Goal: Transaction & Acquisition: Purchase product/service

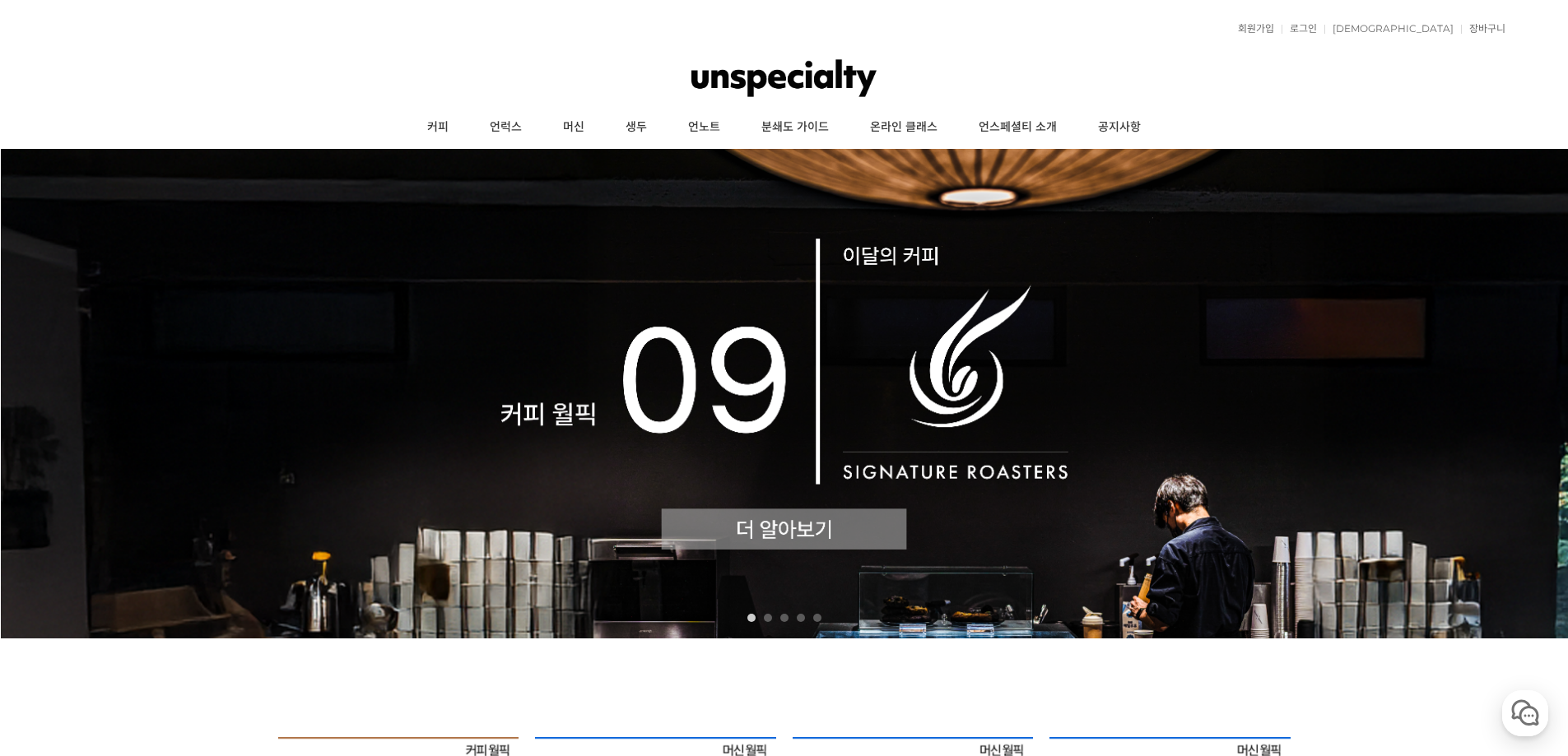
click at [681, 380] on img at bounding box center [784, 394] width 1568 height 490
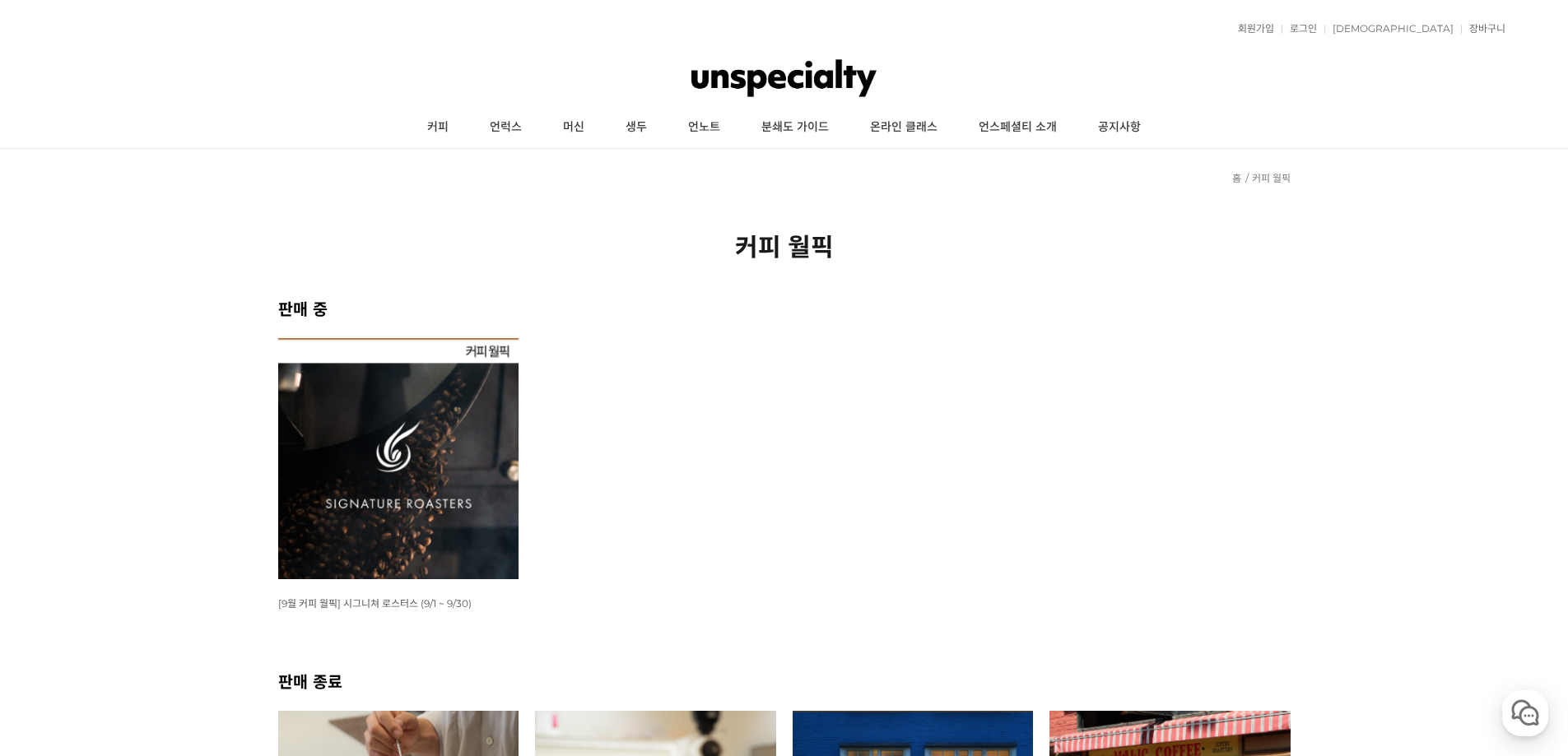
click at [472, 421] on img at bounding box center [399, 459] width 242 height 241
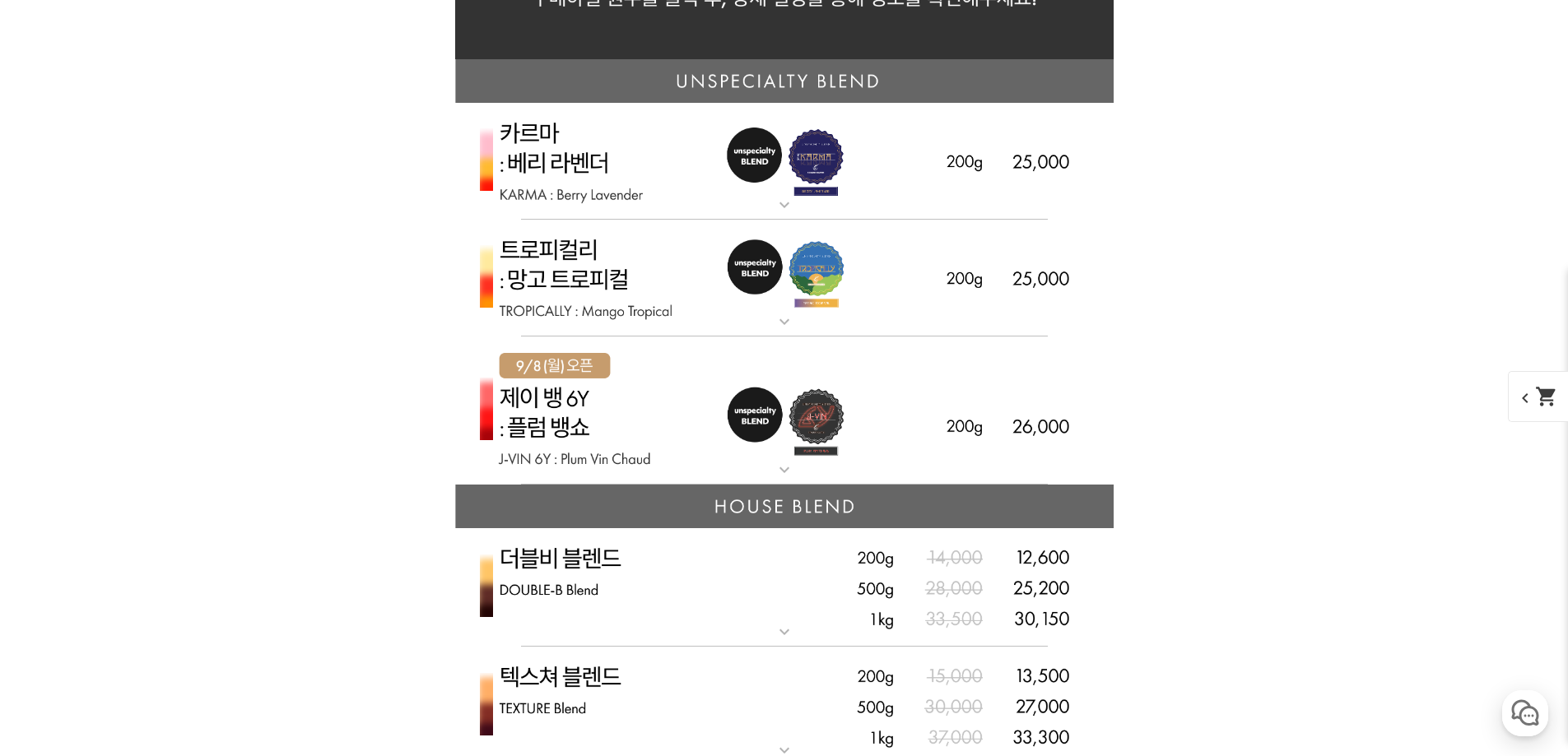
scroll to position [3866, 0]
